Goal: Transaction & Acquisition: Purchase product/service

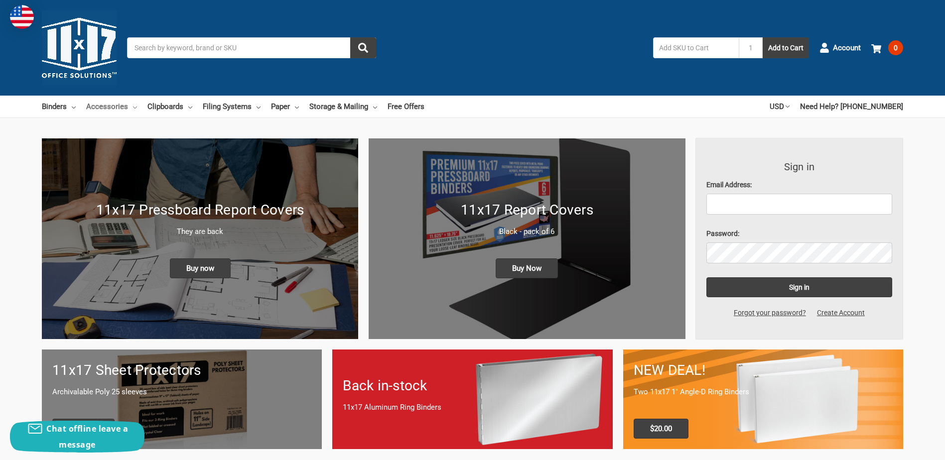
click at [133, 106] on icon at bounding box center [135, 108] width 4 height 4
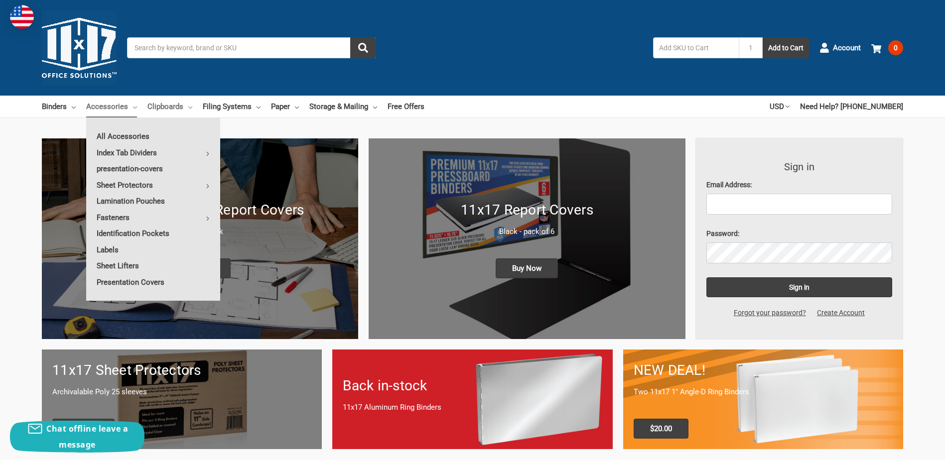
click at [189, 106] on icon at bounding box center [190, 108] width 4 height 4
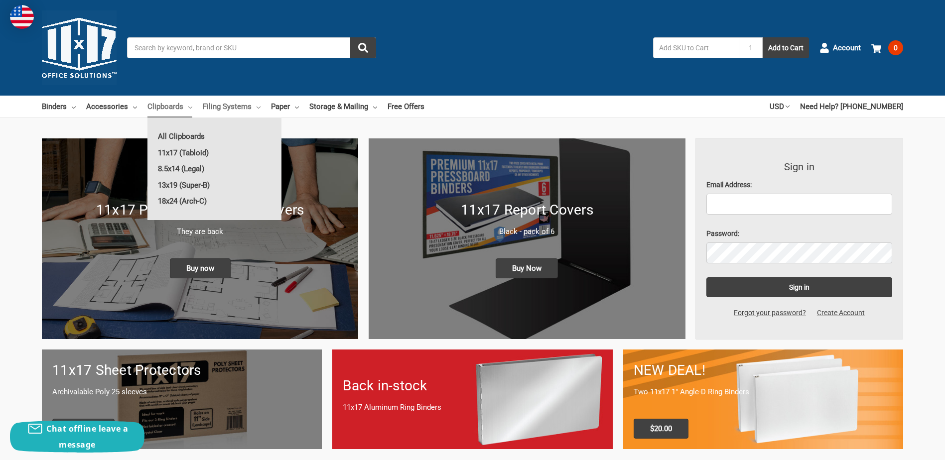
click at [253, 108] on link "Filing Systems" at bounding box center [232, 107] width 58 height 22
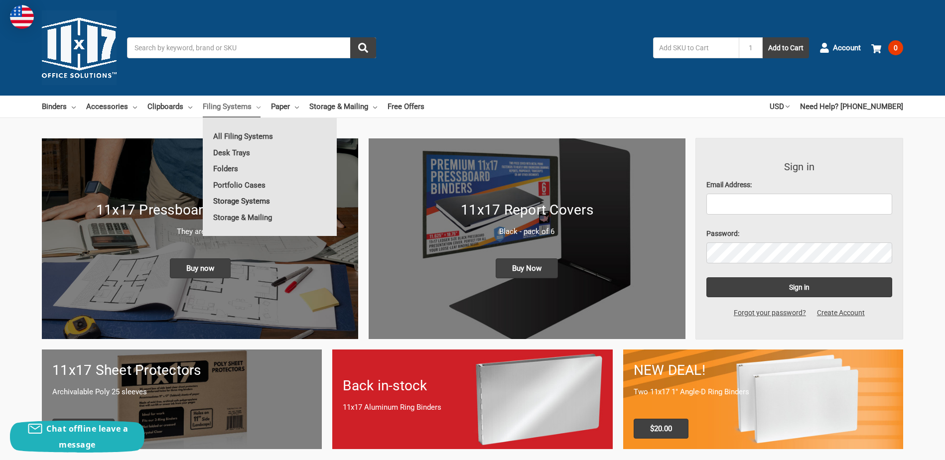
click at [255, 200] on link "Storage Systems" at bounding box center [270, 201] width 134 height 16
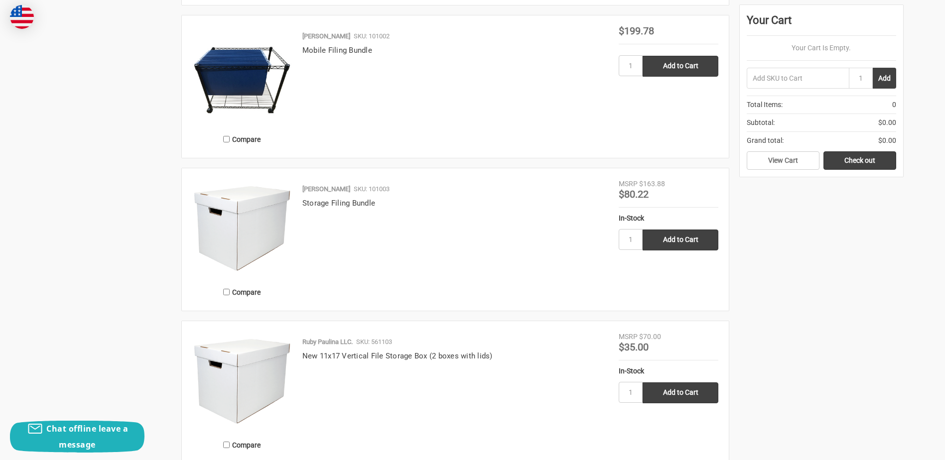
scroll to position [548, 0]
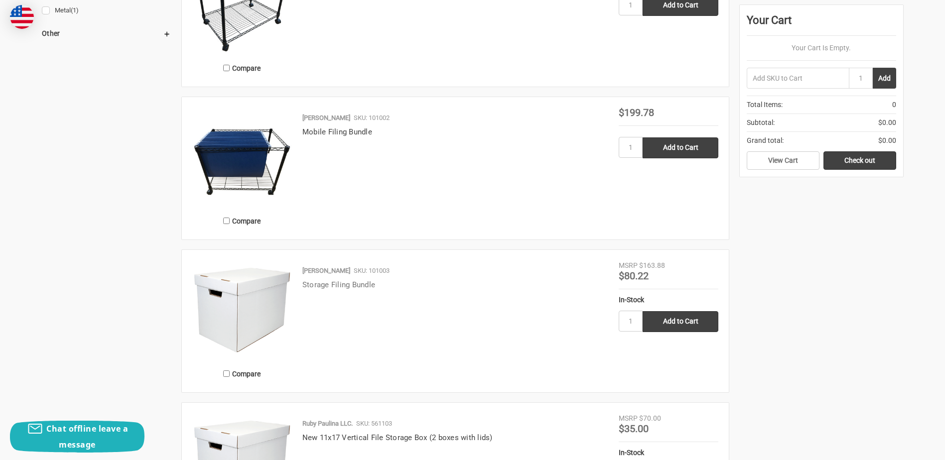
click at [324, 286] on link "Storage Filing Bundle" at bounding box center [338, 284] width 73 height 9
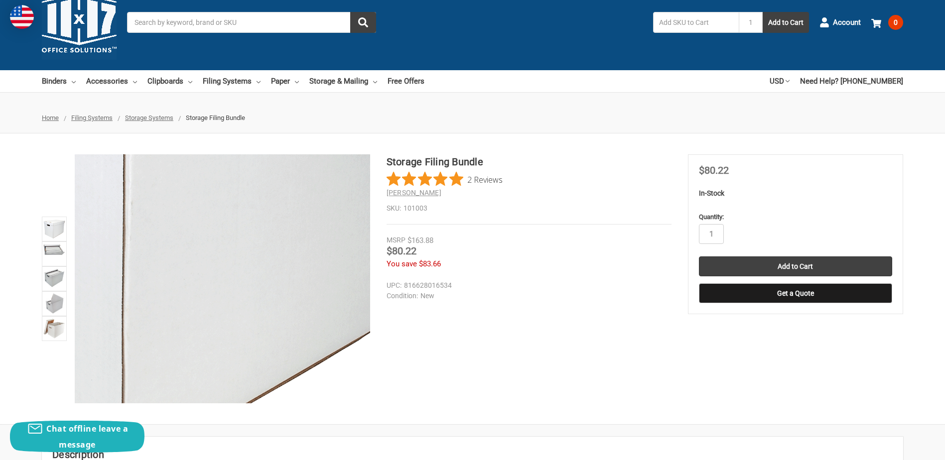
scroll to position [50, 0]
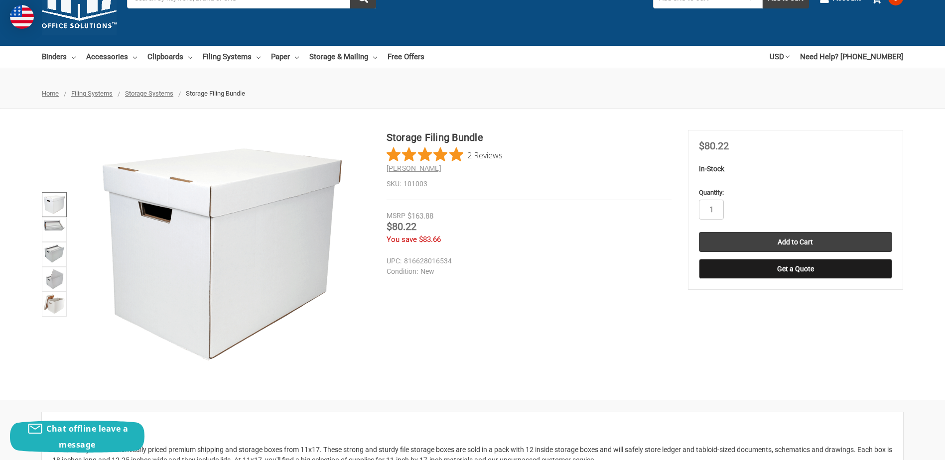
drag, startPoint x: 59, startPoint y: 204, endPoint x: 56, endPoint y: 211, distance: 7.4
click at [59, 204] on img at bounding box center [54, 205] width 22 height 22
click at [53, 229] on img at bounding box center [54, 225] width 22 height 12
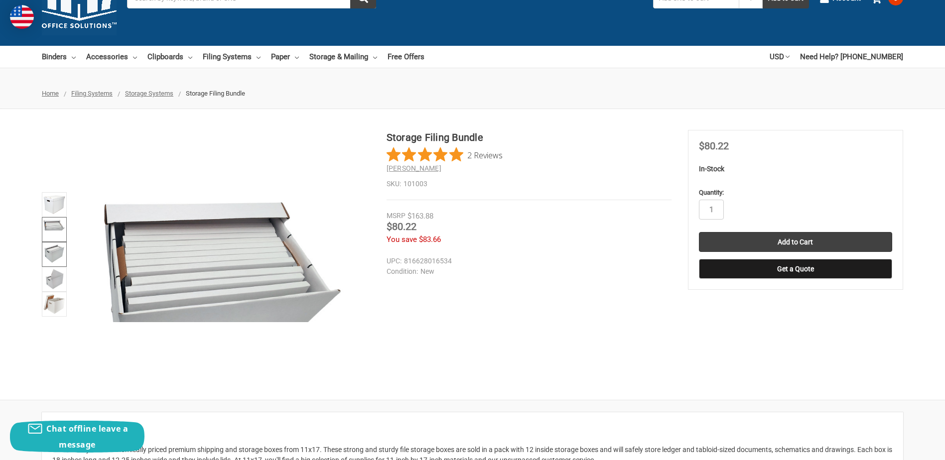
click at [55, 247] on img at bounding box center [54, 254] width 22 height 20
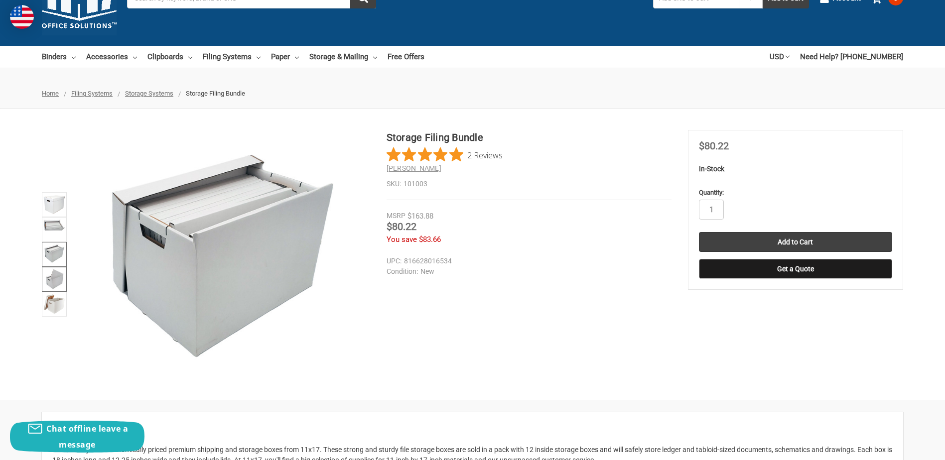
click at [55, 281] on img at bounding box center [53, 279] width 19 height 22
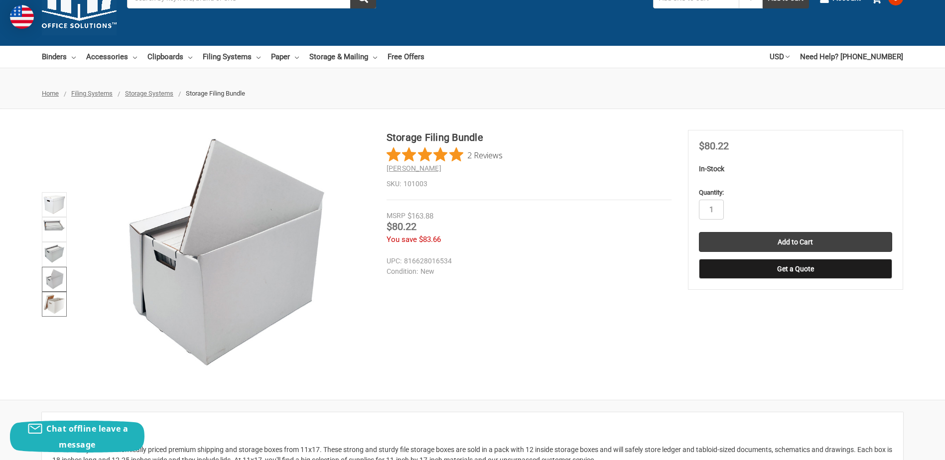
click at [52, 306] on img at bounding box center [54, 304] width 22 height 22
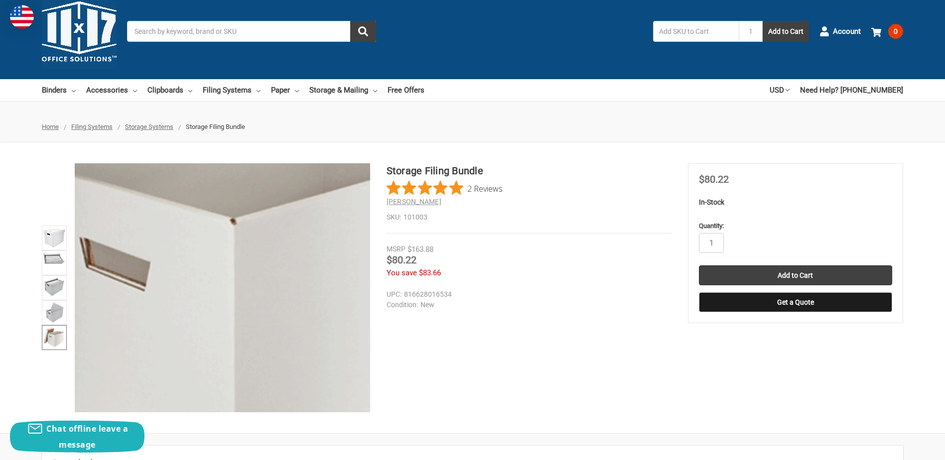
scroll to position [0, 0]
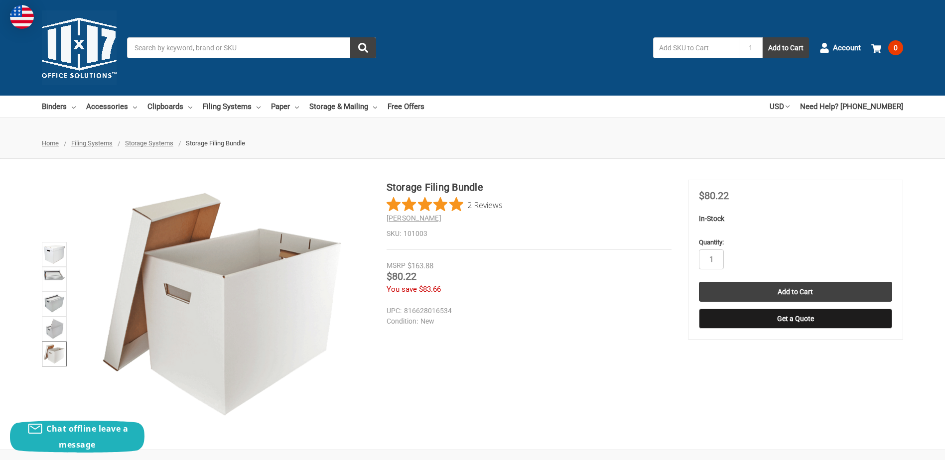
click at [544, 370] on div "Storage Filing Bundle 2 Reviews Ruby Paulina SKU: 101003" at bounding box center [472, 304] width 945 height 249
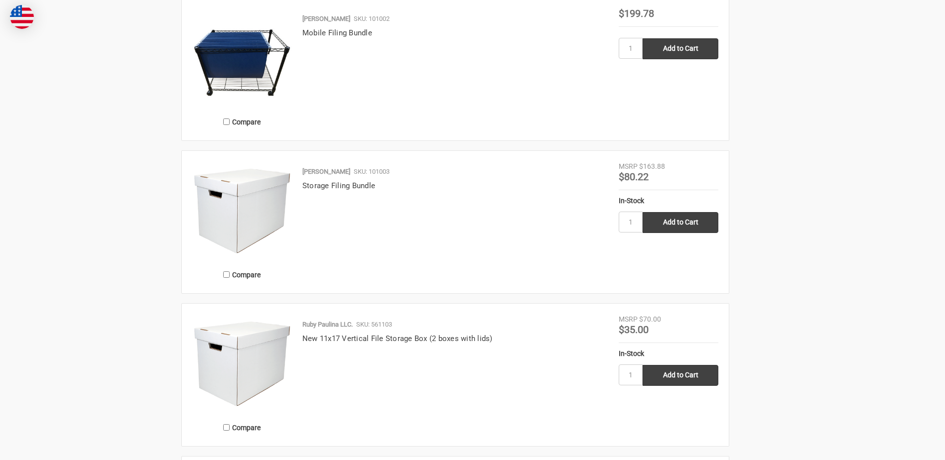
scroll to position [697, 0]
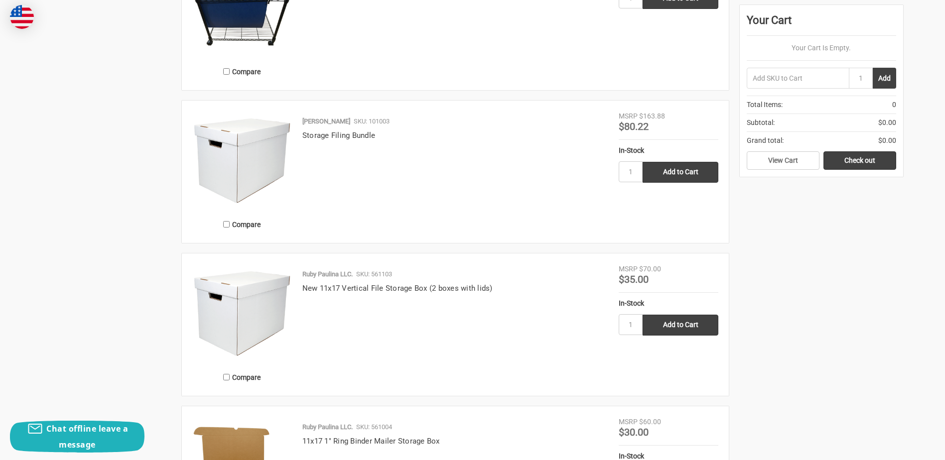
click at [327, 281] on div "Ruby Paulina LLC. SKU: 561103" at bounding box center [455, 275] width 306 height 13
click at [327, 287] on link "New 11x17 Vertical File Storage Box (2 boxes with lids)" at bounding box center [397, 288] width 190 height 9
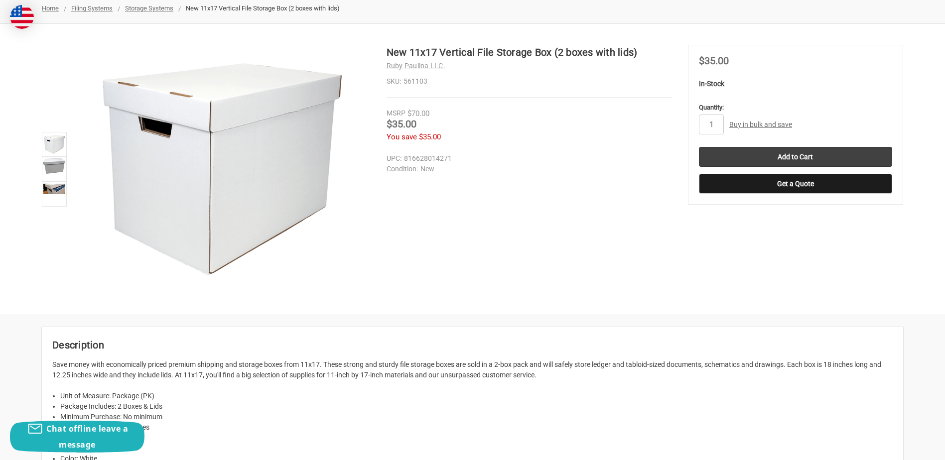
scroll to position [50, 0]
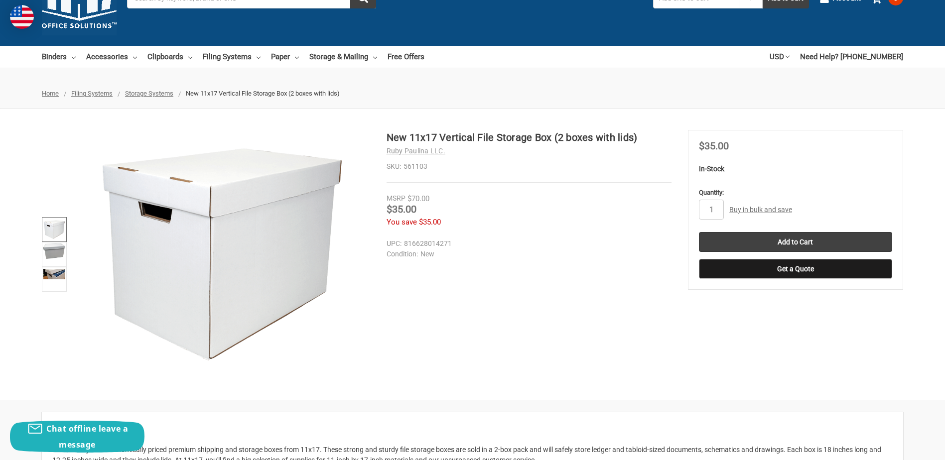
drag, startPoint x: 54, startPoint y: 250, endPoint x: 56, endPoint y: 241, distance: 9.7
click at [54, 250] on img at bounding box center [54, 251] width 22 height 15
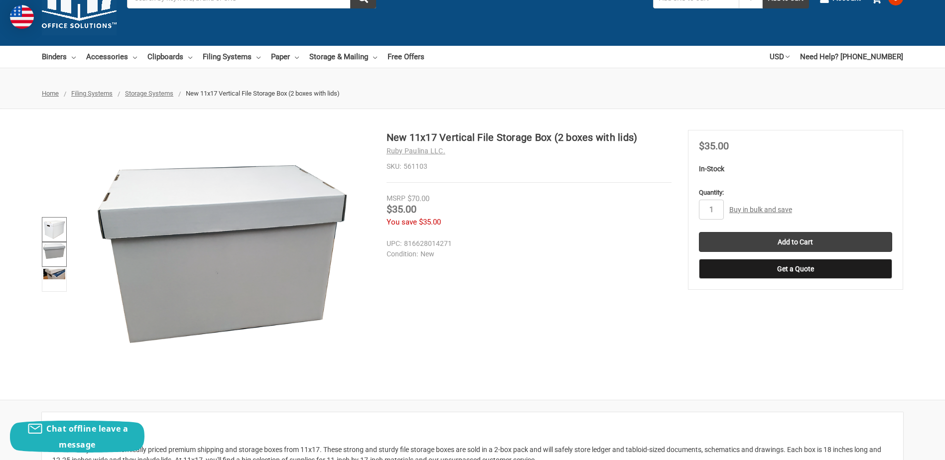
click at [56, 230] on img at bounding box center [54, 230] width 22 height 22
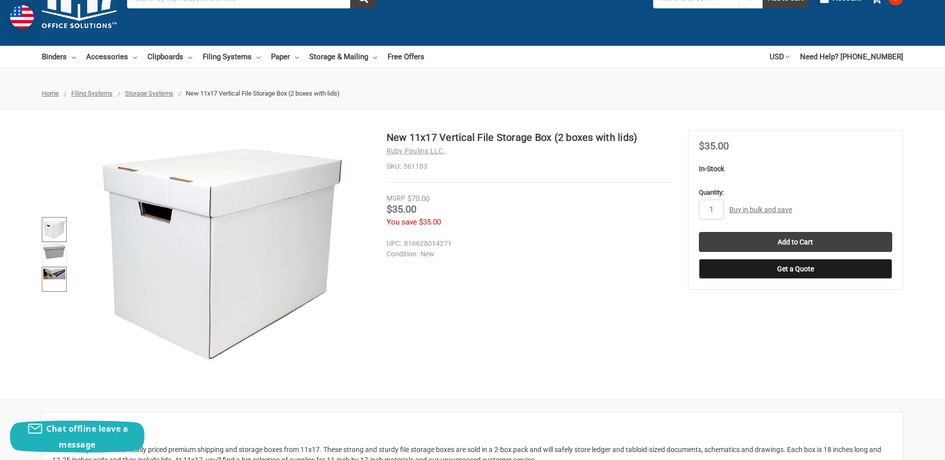
click at [54, 274] on img at bounding box center [54, 274] width 22 height 10
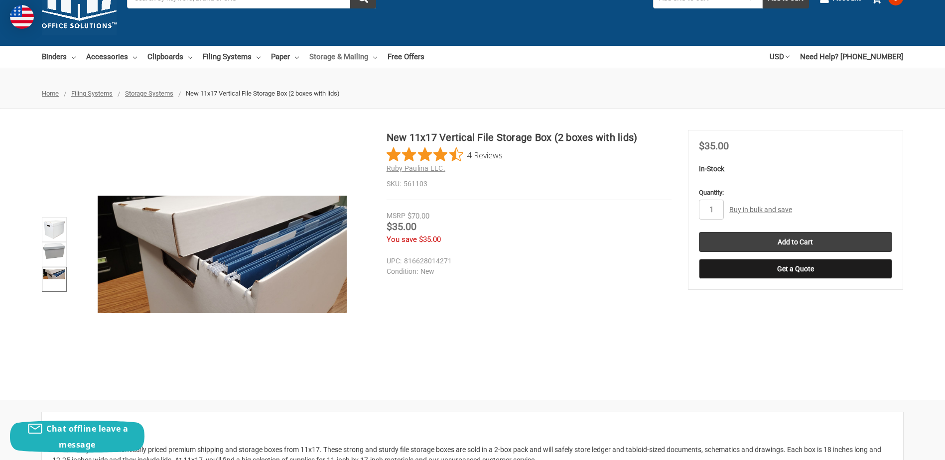
click at [374, 56] on icon at bounding box center [375, 58] width 4 height 4
